Goal: Task Accomplishment & Management: Use online tool/utility

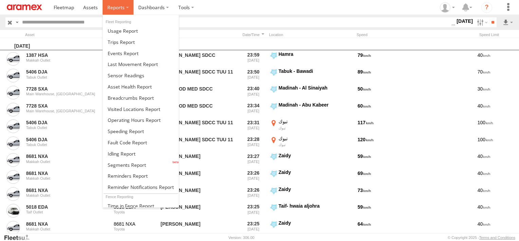
click at [116, 5] on span at bounding box center [115, 7] width 17 height 6
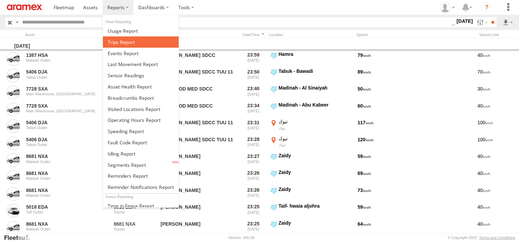
click at [117, 44] on span at bounding box center [121, 42] width 27 height 6
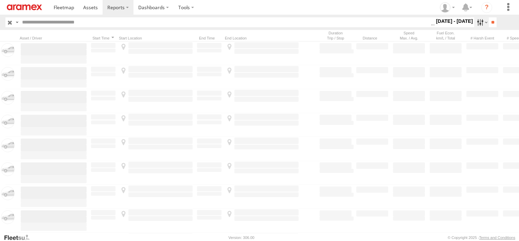
click at [474, 20] on label at bounding box center [481, 22] width 15 height 10
click at [0, 0] on label at bounding box center [0, 0] width 0 height 0
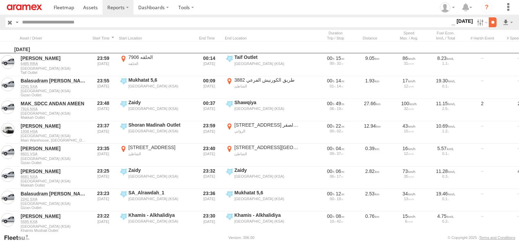
click at [494, 26] on input "**" at bounding box center [493, 22] width 8 height 10
click at [502, 46] on link at bounding box center [490, 47] width 41 height 10
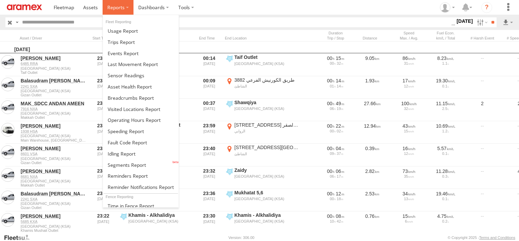
click at [125, 13] on label at bounding box center [118, 7] width 31 height 15
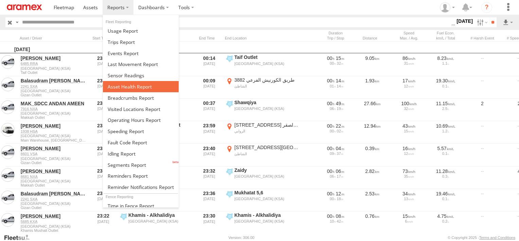
click at [131, 87] on span at bounding box center [130, 86] width 44 height 6
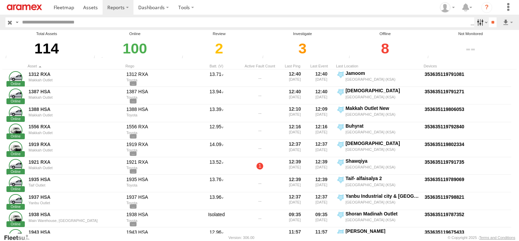
click at [474, 18] on label at bounding box center [481, 22] width 15 height 10
click at [0, 0] on span "Review" at bounding box center [0, 0] width 0 height 0
drag, startPoint x: 458, startPoint y: 67, endPoint x: 458, endPoint y: 72, distance: 5.1
click at [0, 0] on span "Investigate" at bounding box center [0, 0] width 0 height 0
click at [0, 0] on span "Offline" at bounding box center [0, 0] width 0 height 0
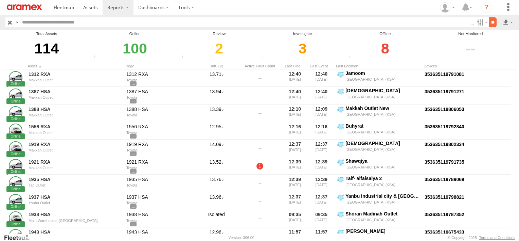
click at [489, 23] on input "**" at bounding box center [493, 22] width 8 height 10
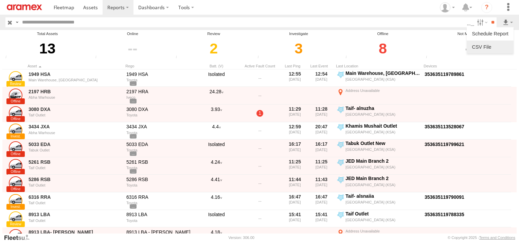
click at [499, 43] on link at bounding box center [490, 47] width 41 height 10
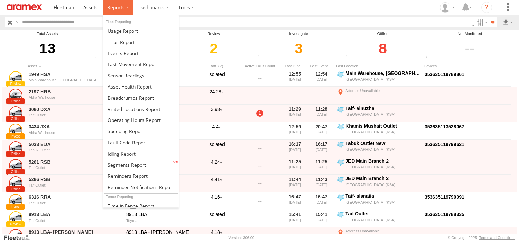
click at [115, 5] on span at bounding box center [115, 7] width 17 height 6
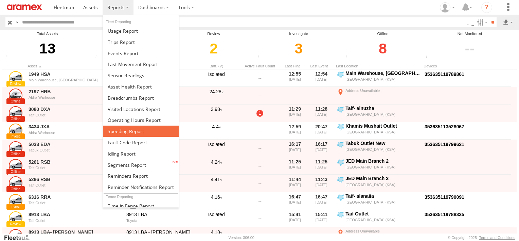
click at [140, 132] on span at bounding box center [126, 131] width 36 height 6
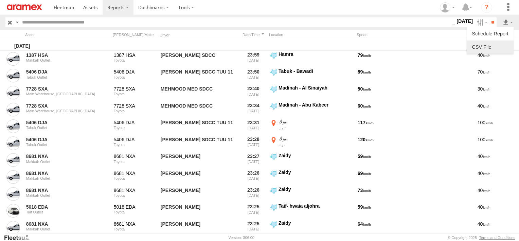
click at [503, 48] on link at bounding box center [490, 47] width 41 height 10
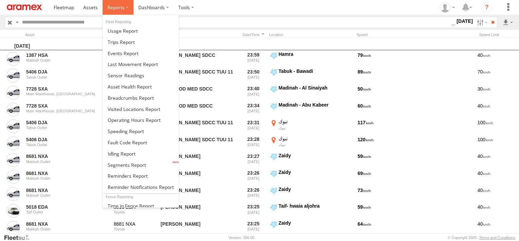
click at [115, 6] on span at bounding box center [115, 7] width 17 height 6
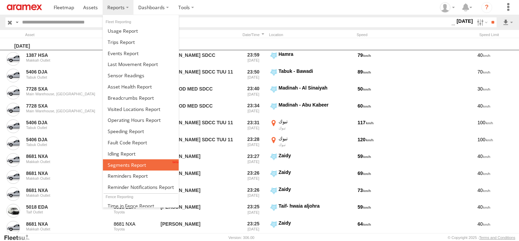
click at [138, 164] on span at bounding box center [127, 164] width 38 height 6
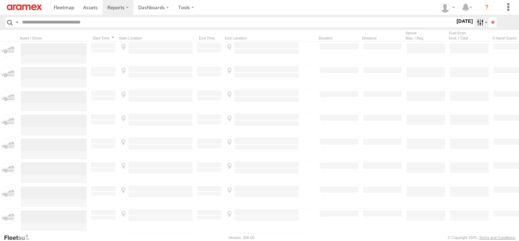
click at [476, 27] on label at bounding box center [481, 22] width 15 height 10
click at [0, 0] on label at bounding box center [0, 0] width 0 height 0
click at [0, 0] on span "Abha Warhouse" at bounding box center [0, 0] width 0 height 0
click at [0, 0] on span "Baha warehouse" at bounding box center [0, 0] width 0 height 0
click at [0, 0] on span "Gizan Outlet" at bounding box center [0, 0] width 0 height 0
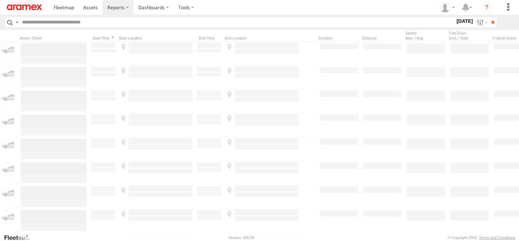
click at [0, 0] on span "Khamis Mushait Outlet" at bounding box center [0, 0] width 0 height 0
click at [0, 0] on div "Main Warehouse, [GEOGRAPHIC_DATA]" at bounding box center [0, 0] width 0 height 0
click at [0, 0] on span "Main Warehouse, [GEOGRAPHIC_DATA]" at bounding box center [0, 0] width 0 height 0
click at [0, 0] on span "Makkah Outlet" at bounding box center [0, 0] width 0 height 0
click at [0, 0] on span "Najran" at bounding box center [0, 0] width 0 height 0
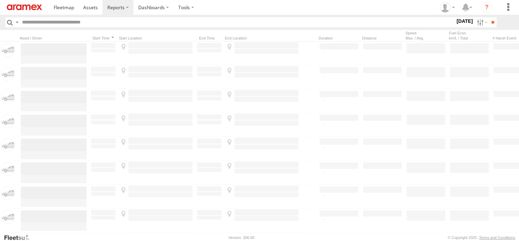
drag, startPoint x: 20, startPoint y: 200, endPoint x: 20, endPoint y: 204, distance: 3.7
click at [0, 0] on span "Qunfuda" at bounding box center [0, 0] width 0 height 0
click at [0, 0] on span "Tabuk Outlet" at bounding box center [0, 0] width 0 height 0
click at [0, 0] on div "Taif Outlet" at bounding box center [0, 0] width 0 height 0
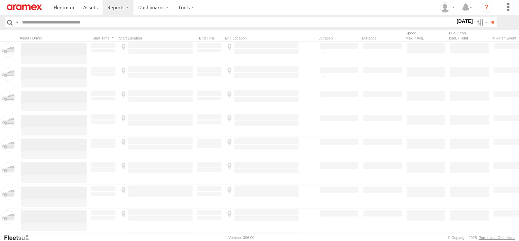
click at [0, 0] on span "Taif Outlet" at bounding box center [0, 0] width 0 height 0
click at [0, 0] on span "Yanbu Outlet" at bounding box center [0, 0] width 0 height 0
click at [489, 22] on input "**" at bounding box center [493, 22] width 8 height 10
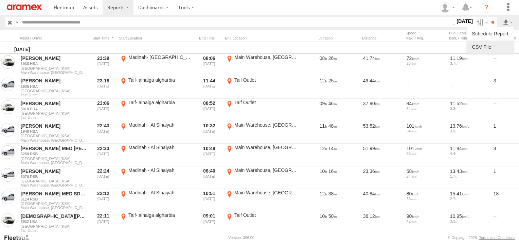
click at [504, 45] on link at bounding box center [490, 47] width 41 height 10
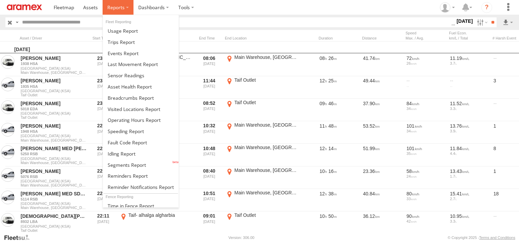
click at [118, 8] on span at bounding box center [115, 7] width 17 height 6
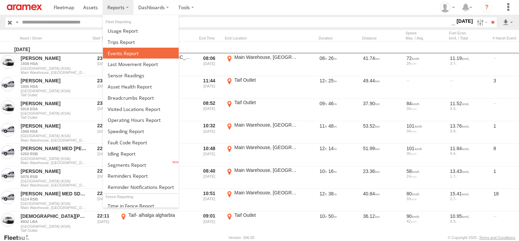
click at [129, 54] on span at bounding box center [123, 53] width 31 height 6
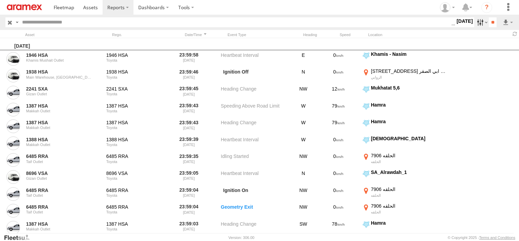
click at [477, 22] on label at bounding box center [481, 22] width 15 height 10
click at [0, 0] on span "Potential Roll Over" at bounding box center [0, 0] width 0 height 0
click at [0, 0] on span "External Power Lost" at bounding box center [0, 0] width 0 height 0
click at [489, 24] on input "**" at bounding box center [493, 22] width 8 height 10
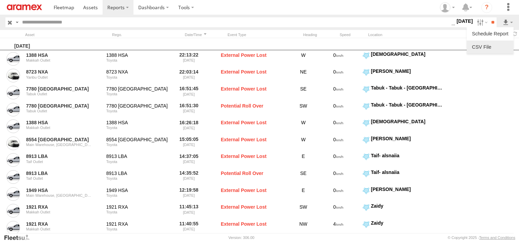
click at [500, 48] on link at bounding box center [490, 47] width 41 height 10
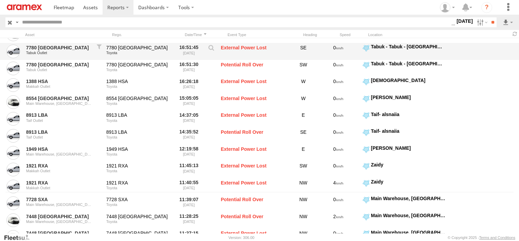
scroll to position [26, 0]
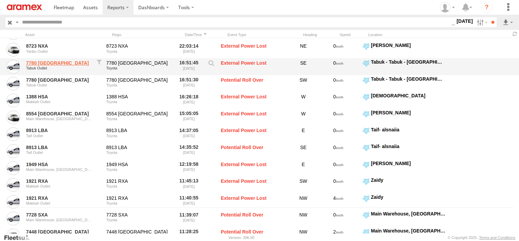
click at [36, 62] on link "7780 USA" at bounding box center [59, 63] width 66 height 6
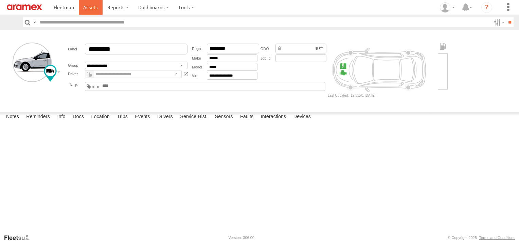
click at [100, 8] on link at bounding box center [91, 7] width 24 height 15
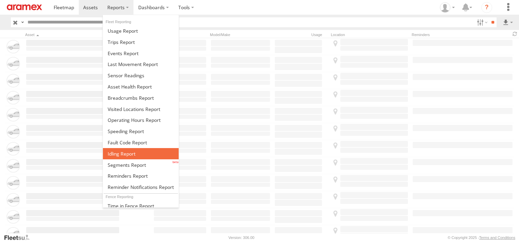
click at [124, 152] on span at bounding box center [122, 153] width 28 height 6
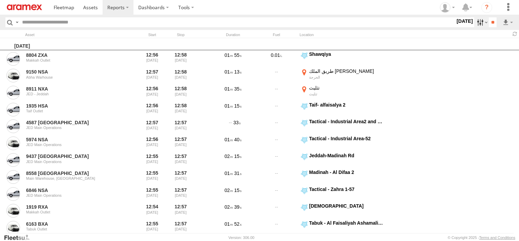
click at [481, 24] on label at bounding box center [481, 22] width 15 height 10
click at [0, 0] on label at bounding box center [0, 0] width 0 height 0
click at [0, 0] on span "Abha Warhouse" at bounding box center [0, 0] width 0 height 0
click at [0, 0] on span "Baha warehouse" at bounding box center [0, 0] width 0 height 0
click at [0, 0] on span "Gizan Outlet" at bounding box center [0, 0] width 0 height 0
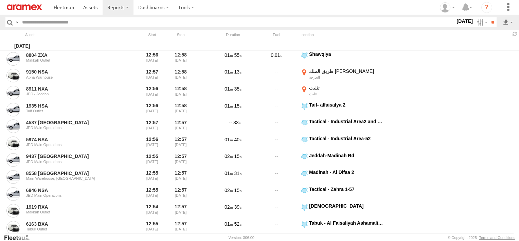
click at [0, 0] on span "Khamis Mushait Outlet" at bounding box center [0, 0] width 0 height 0
click at [0, 0] on span "Main Warehouse, [GEOGRAPHIC_DATA]" at bounding box center [0, 0] width 0 height 0
drag, startPoint x: 26, startPoint y: 185, endPoint x: 25, endPoint y: 190, distance: 5.5
click at [0, 0] on span "Makkah Outlet" at bounding box center [0, 0] width 0 height 0
drag, startPoint x: 24, startPoint y: 191, endPoint x: 23, endPoint y: 196, distance: 4.5
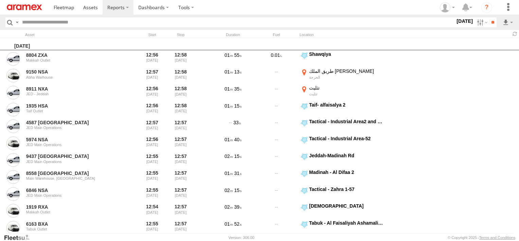
click at [0, 0] on span "Najran" at bounding box center [0, 0] width 0 height 0
click at [0, 0] on span "Qunfuda" at bounding box center [0, 0] width 0 height 0
click at [0, 0] on span "Tabuk Outlet" at bounding box center [0, 0] width 0 height 0
click at [0, 0] on span "Taif Outlet" at bounding box center [0, 0] width 0 height 0
click at [0, 0] on div "Yanbu Outlet" at bounding box center [0, 0] width 0 height 0
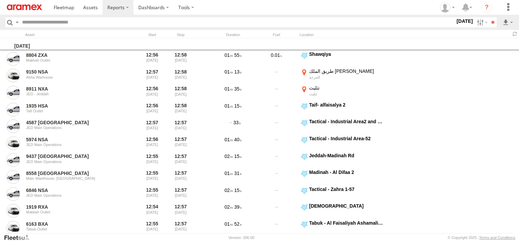
click at [0, 0] on span "Yanbu Outlet" at bounding box center [0, 0] width 0 height 0
click at [493, 20] on input "**" at bounding box center [493, 22] width 8 height 10
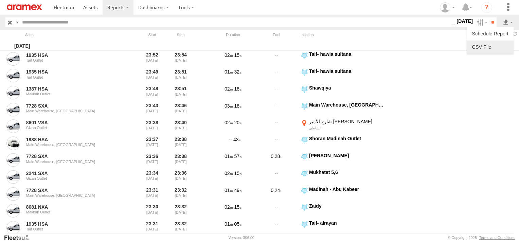
click at [500, 46] on link at bounding box center [490, 47] width 41 height 10
